Goal: Task Accomplishment & Management: Manage account settings

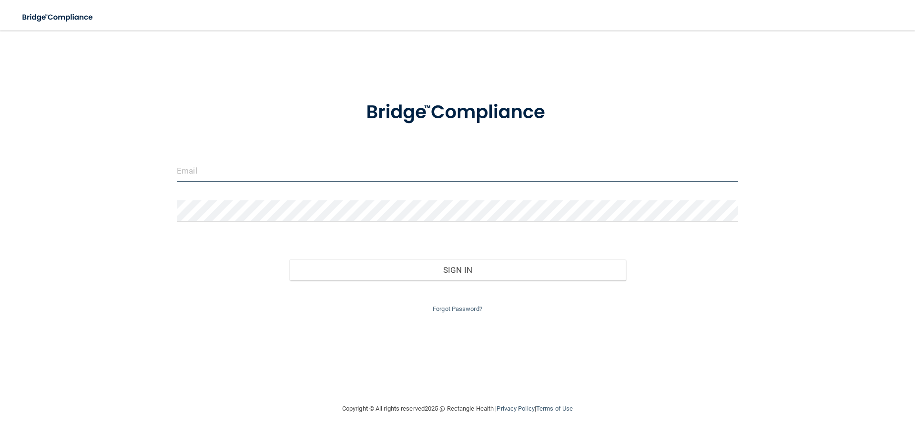
type input "[EMAIL_ADDRESS][DOMAIN_NAME]"
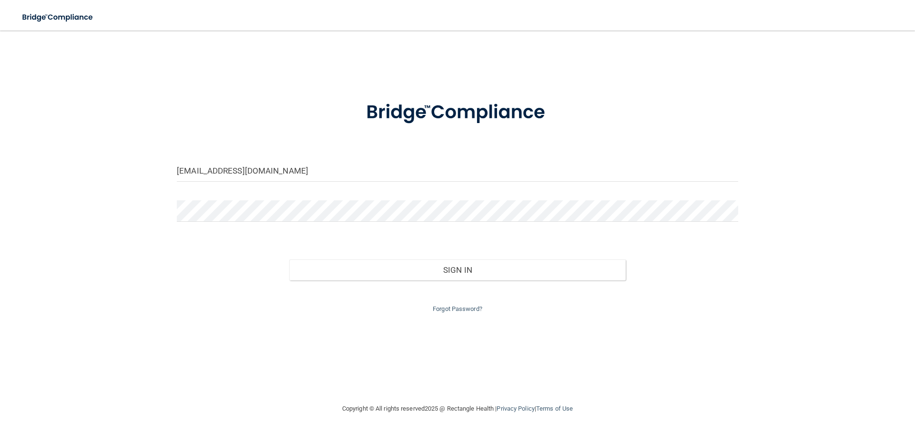
click at [283, 172] on input "[EMAIL_ADDRESS][DOMAIN_NAME]" at bounding box center [457, 170] width 561 height 21
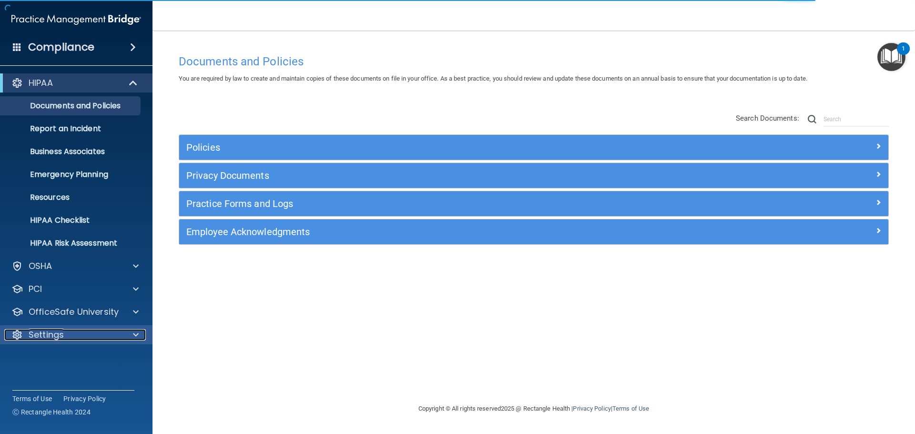
click at [122, 332] on div at bounding box center [134, 334] width 24 height 11
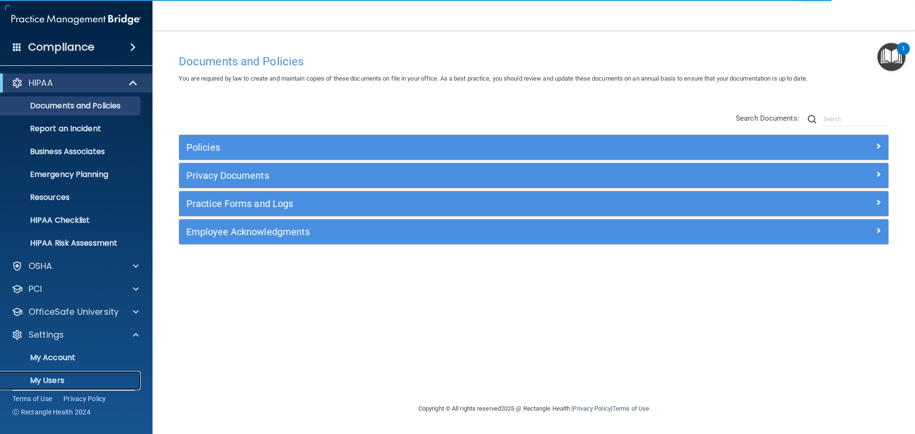
click at [32, 377] on p "My Users" at bounding box center [71, 381] width 130 height 10
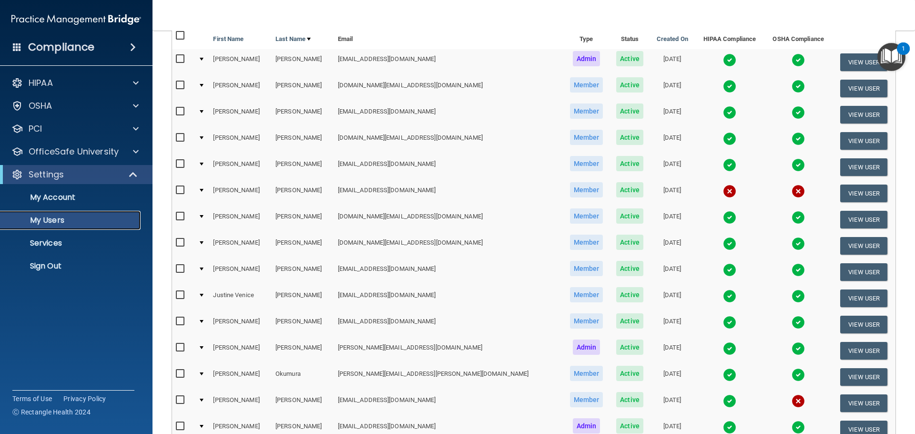
scroll to position [224, 0]
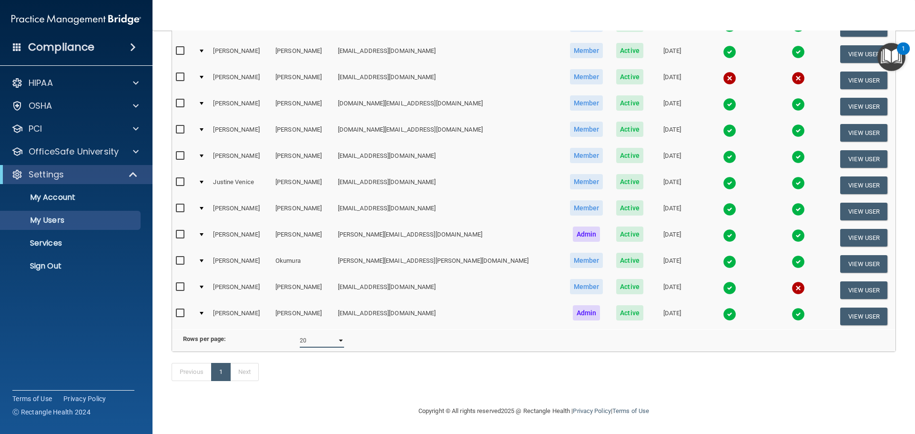
click at [319, 335] on select "10 20 30 40 all" at bounding box center [322, 340] width 44 height 14
select select "15"
click at [300, 333] on select "10 20 30 40 all" at bounding box center [322, 340] width 44 height 14
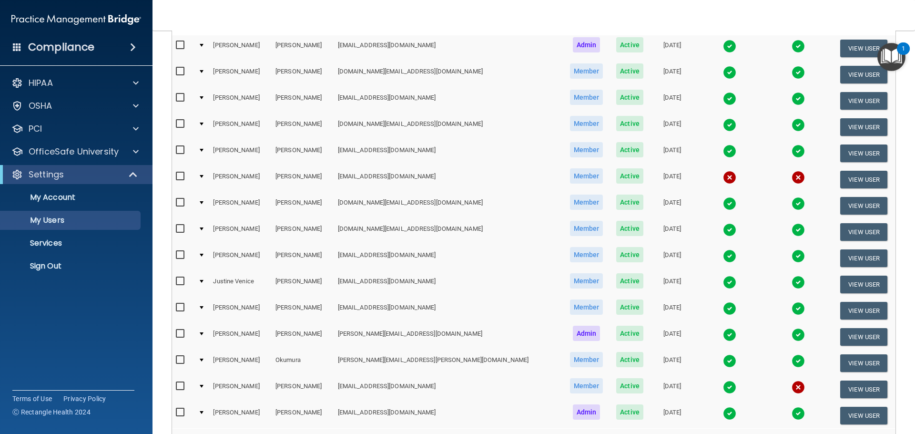
scroll to position [113, 0]
